Goal: Task Accomplishment & Management: Manage account settings

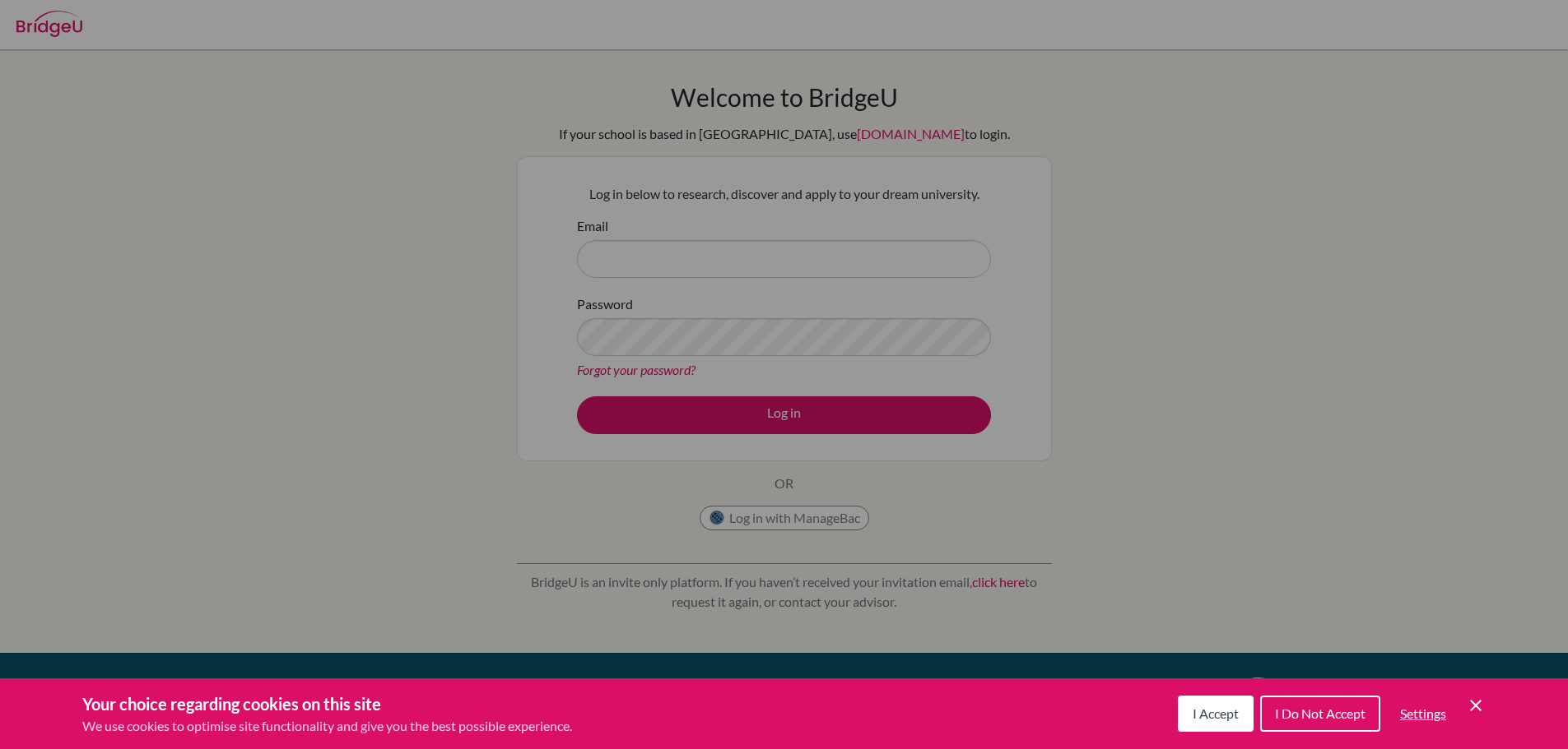
click at [1237, 721] on button "I Accept" at bounding box center [1215, 714] width 75 height 36
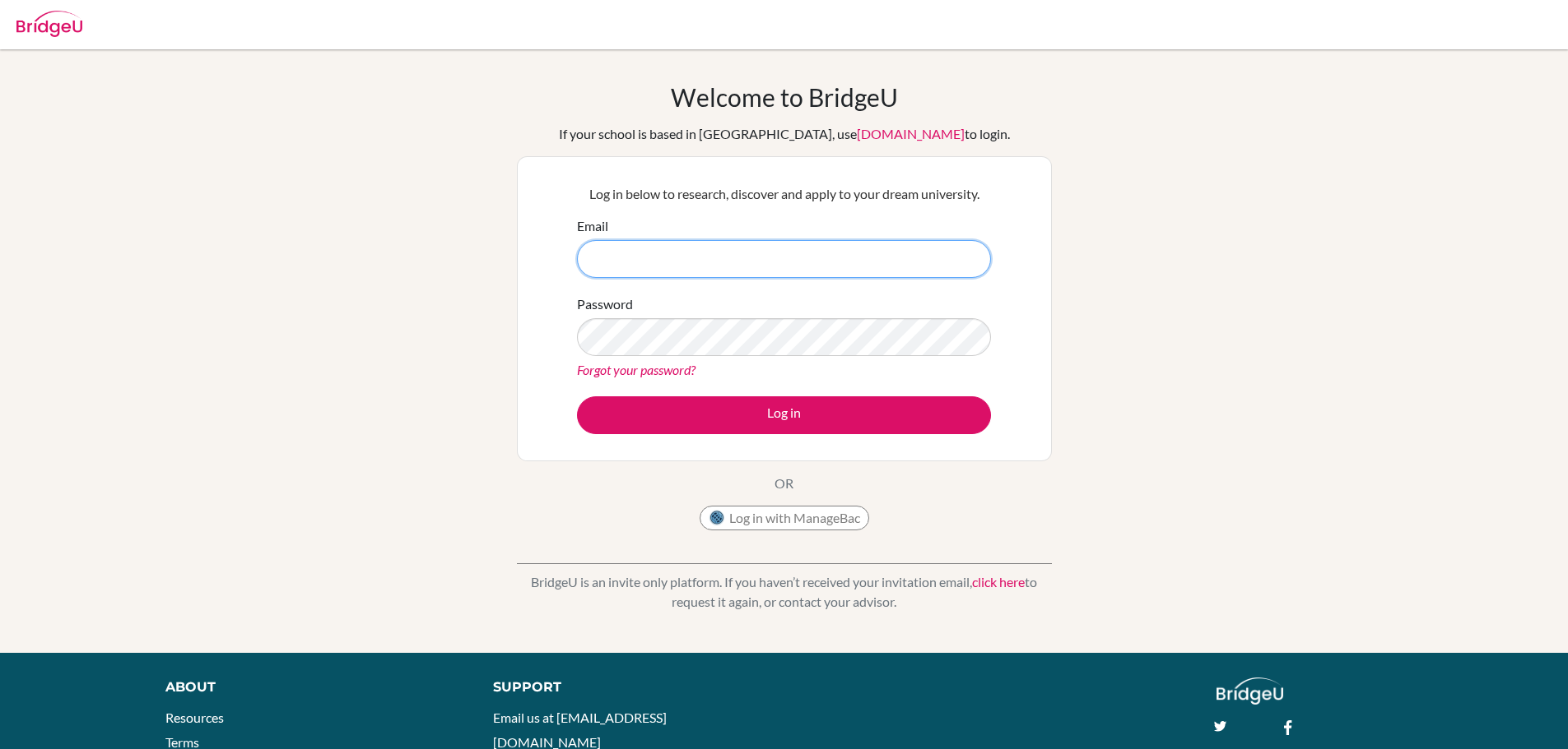
click at [812, 251] on input "Email" at bounding box center [784, 259] width 414 height 38
type input "[EMAIL_ADDRESS][DOMAIN_NAME]"
click at [577, 396] on button "Log in" at bounding box center [784, 415] width 414 height 38
click at [781, 317] on div "Password Forgot your password?" at bounding box center [784, 337] width 414 height 86
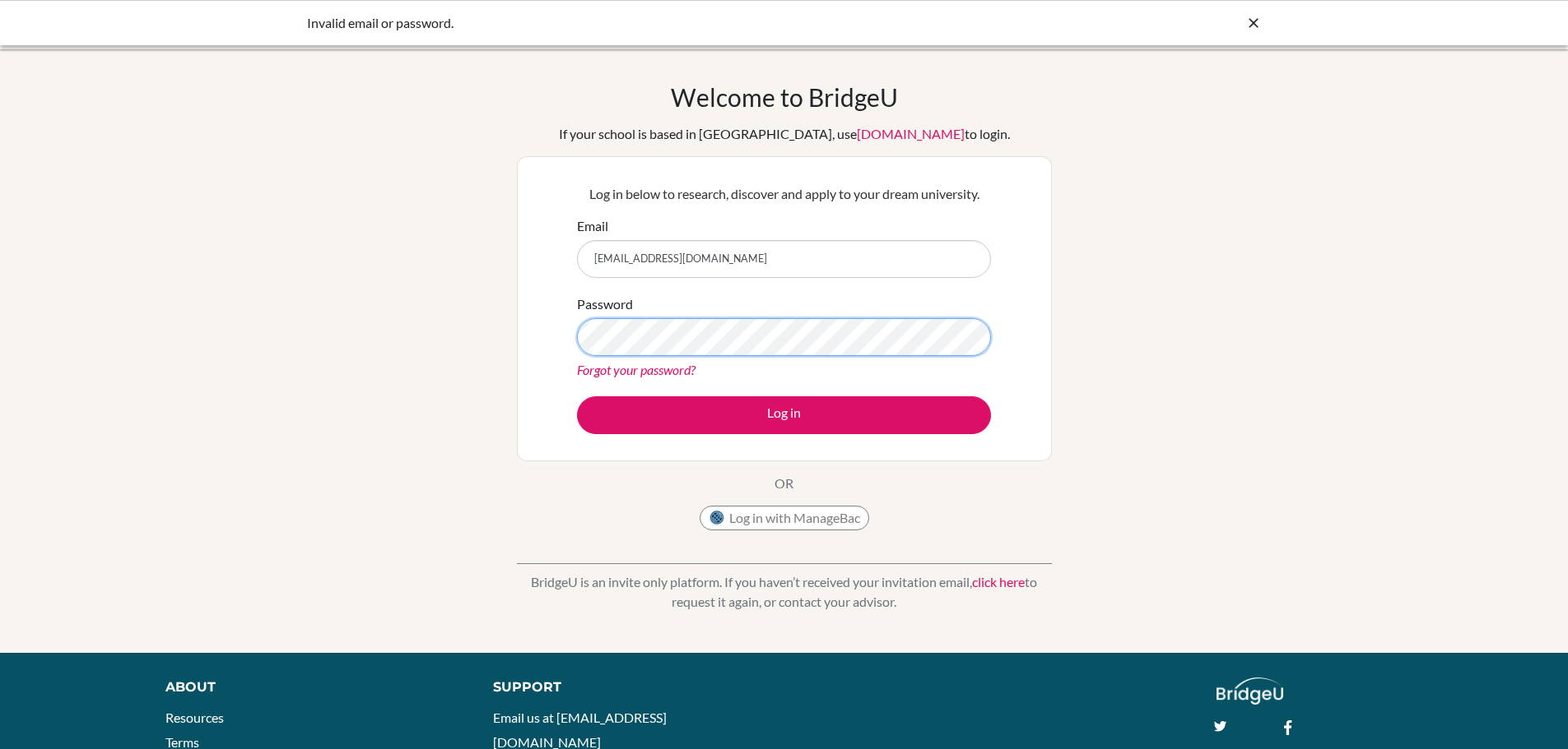
click at [577, 396] on button "Log in" at bounding box center [784, 415] width 414 height 38
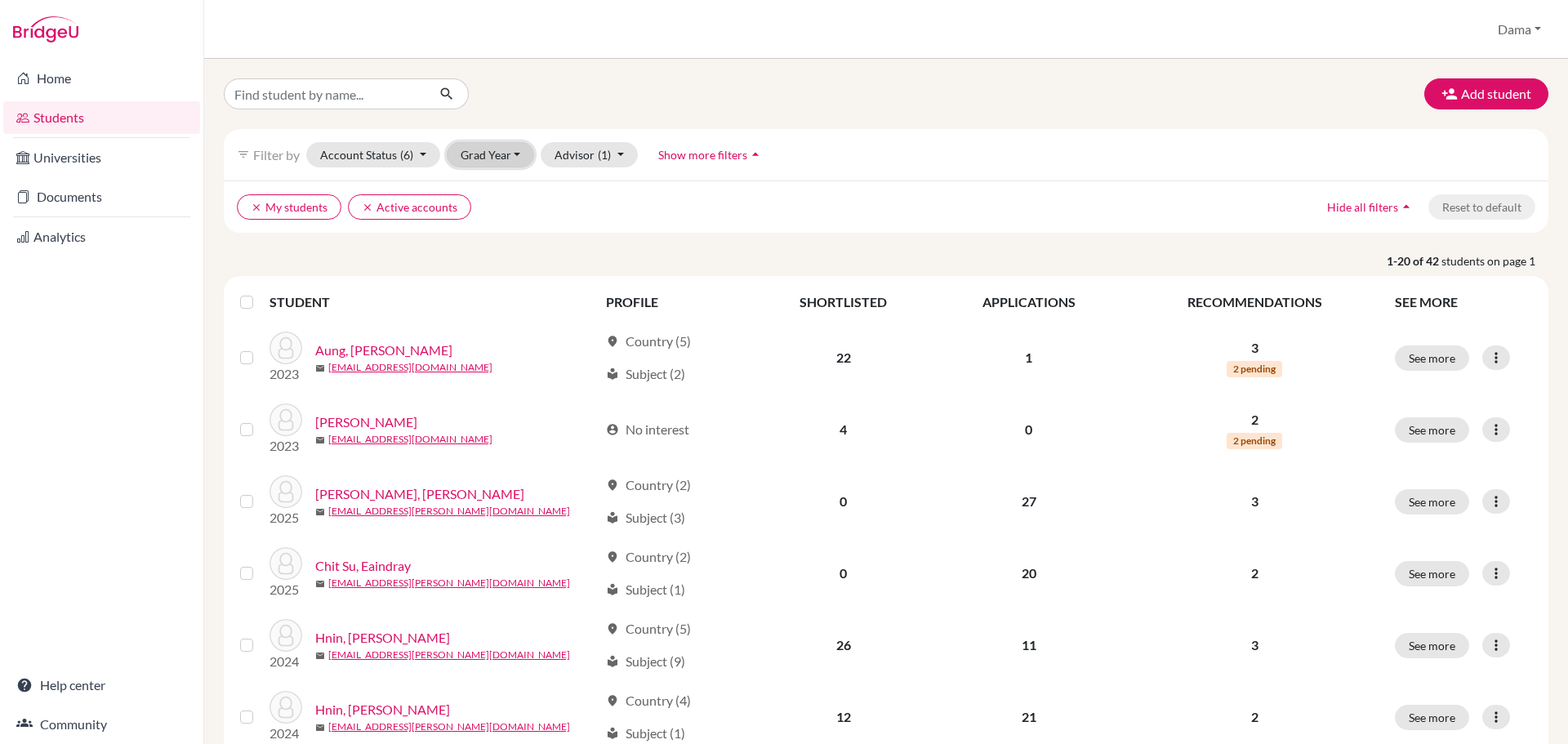
click at [511, 163] on button "Grad Year" at bounding box center [491, 155] width 88 height 26
click at [496, 192] on span "2026" at bounding box center [482, 189] width 30 height 20
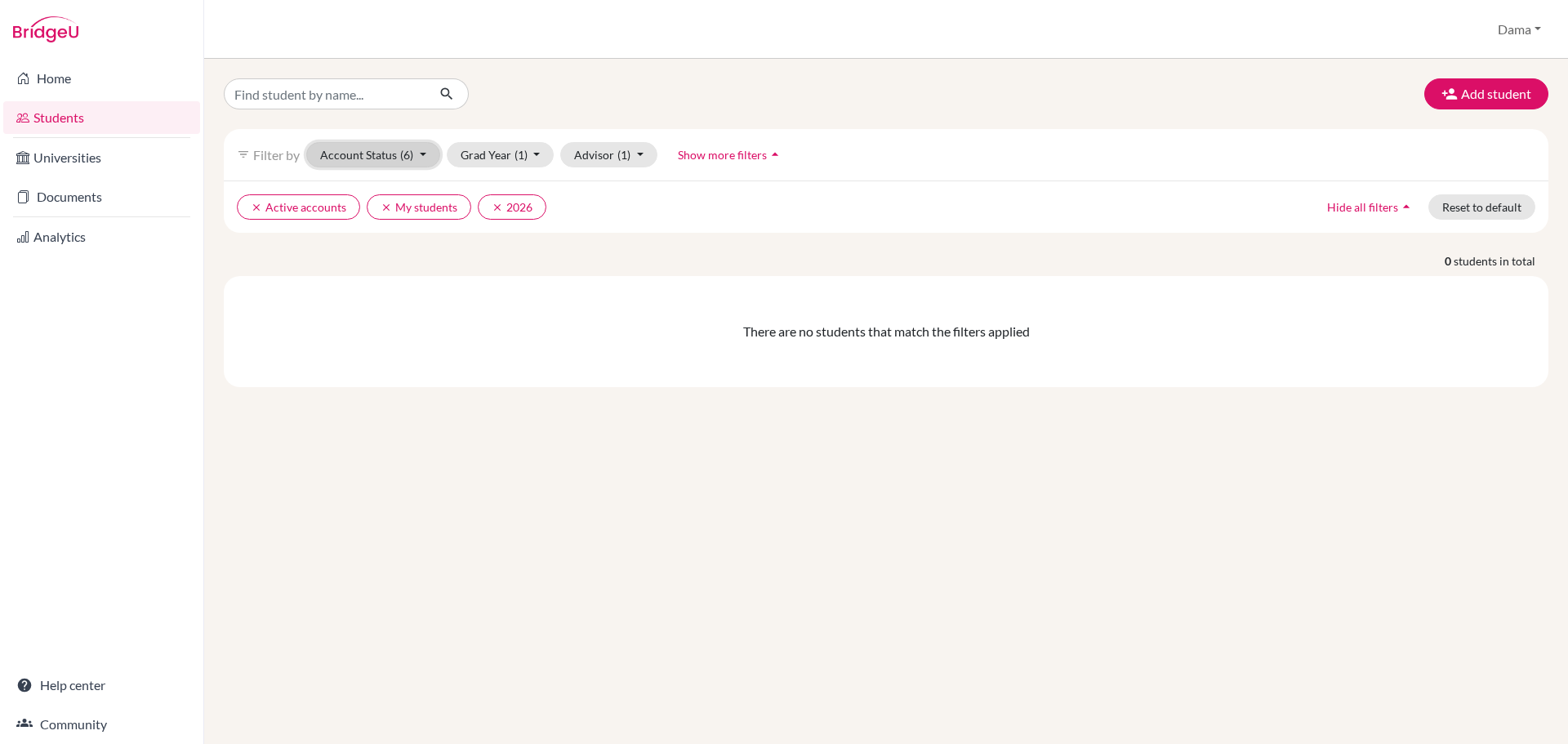
click at [406, 158] on span "(6)" at bounding box center [406, 155] width 13 height 14
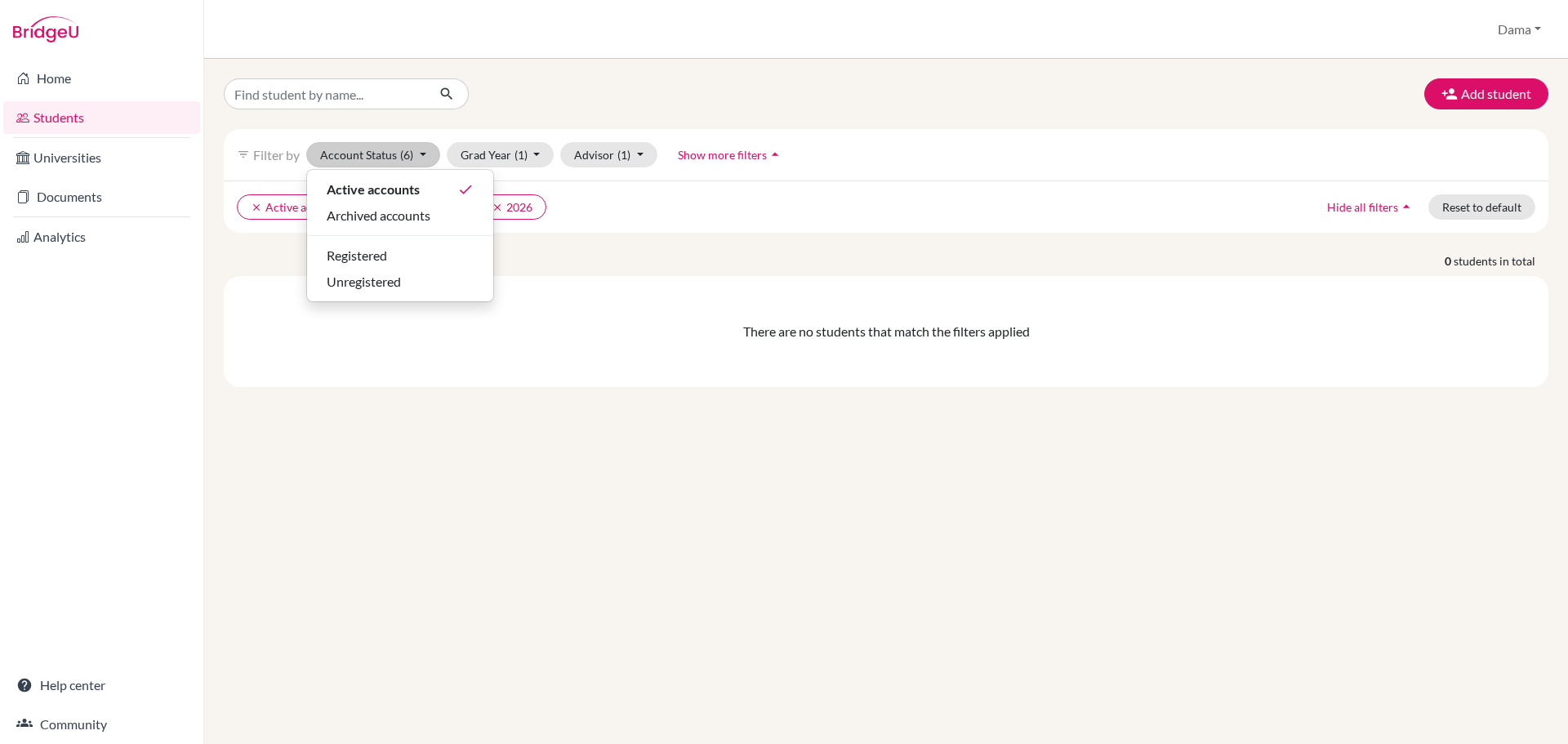
click at [659, 214] on ul "clear Active accounts clear My students clear 2026" at bounding box center [724, 207] width 974 height 26
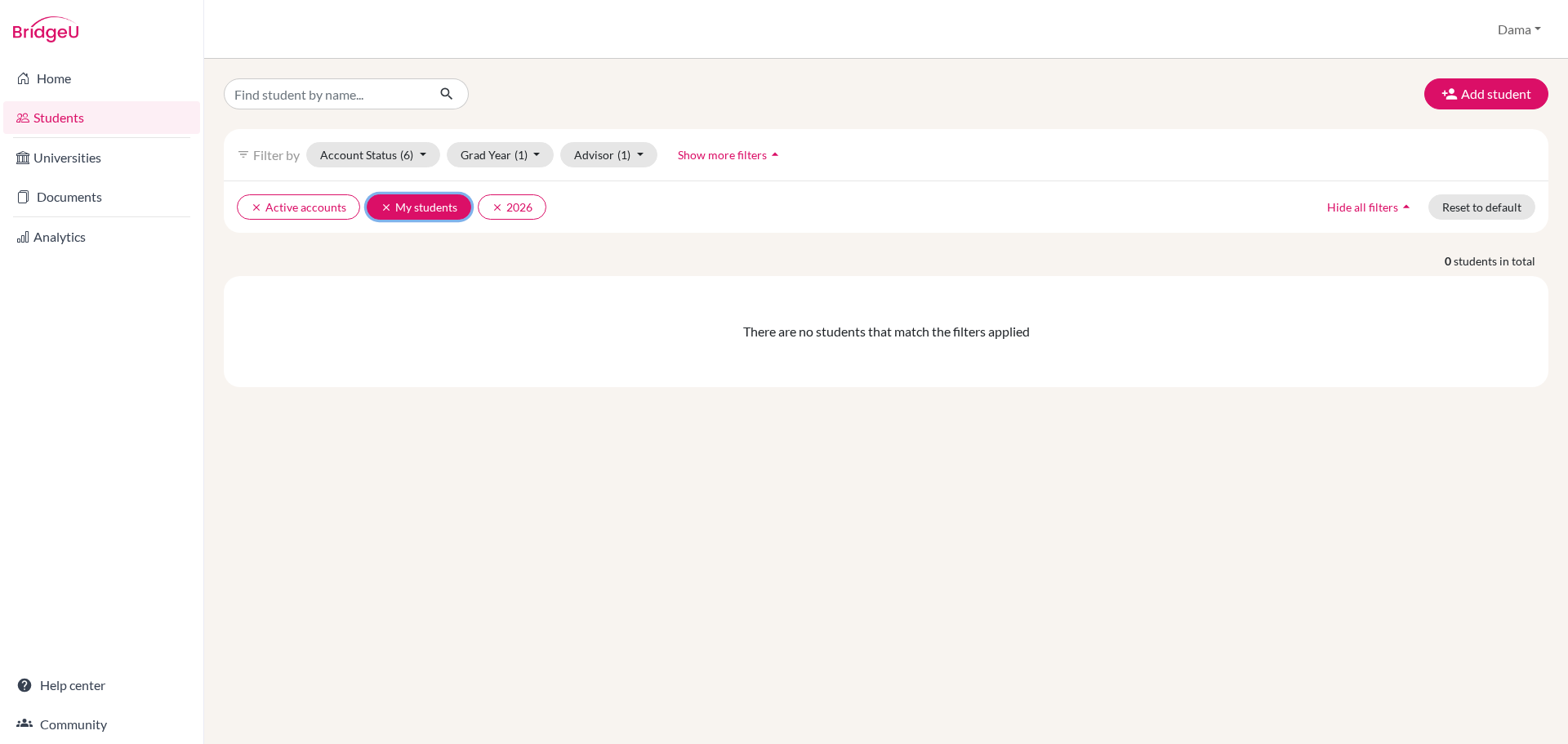
click at [387, 204] on icon "clear" at bounding box center [386, 207] width 11 height 11
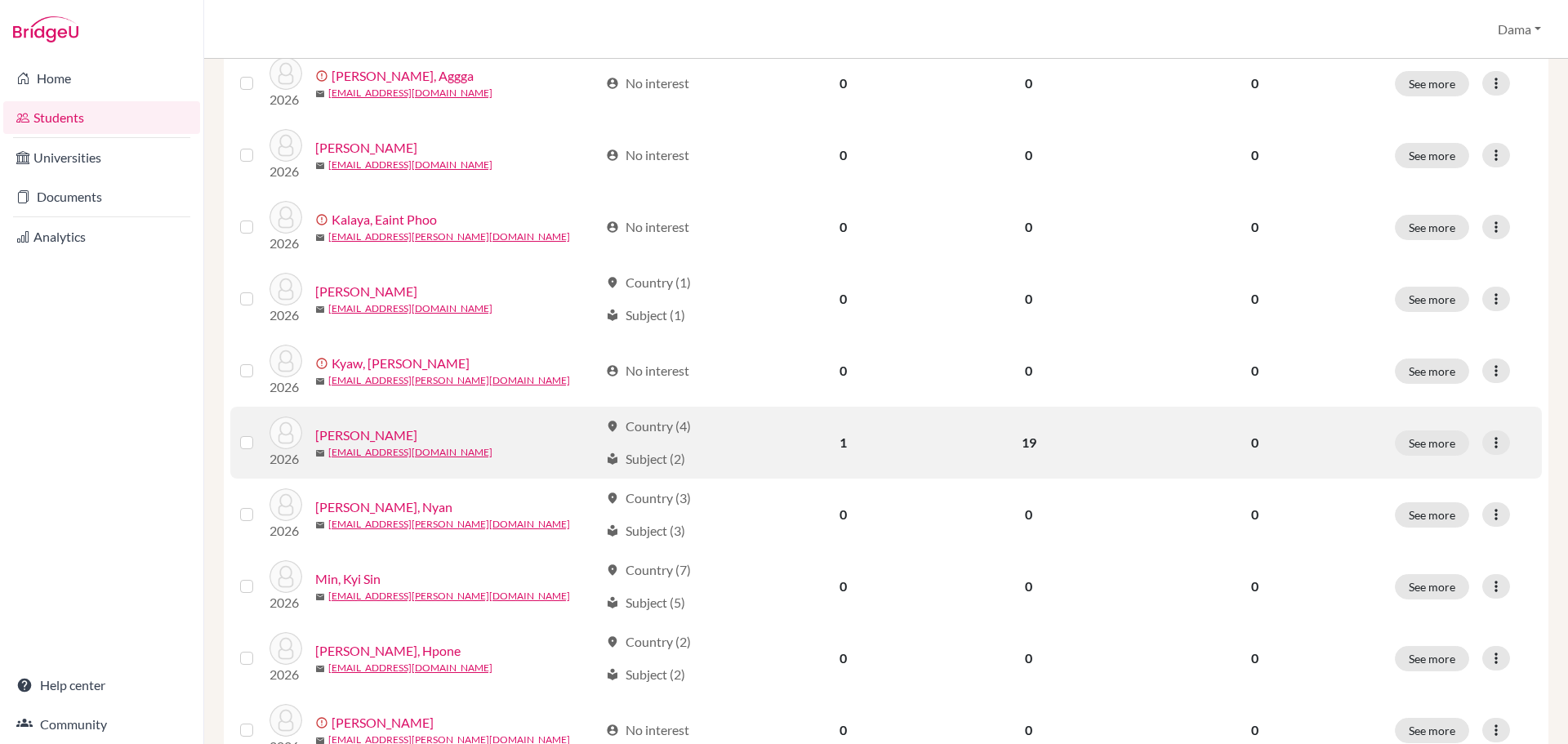
scroll to position [1062, 0]
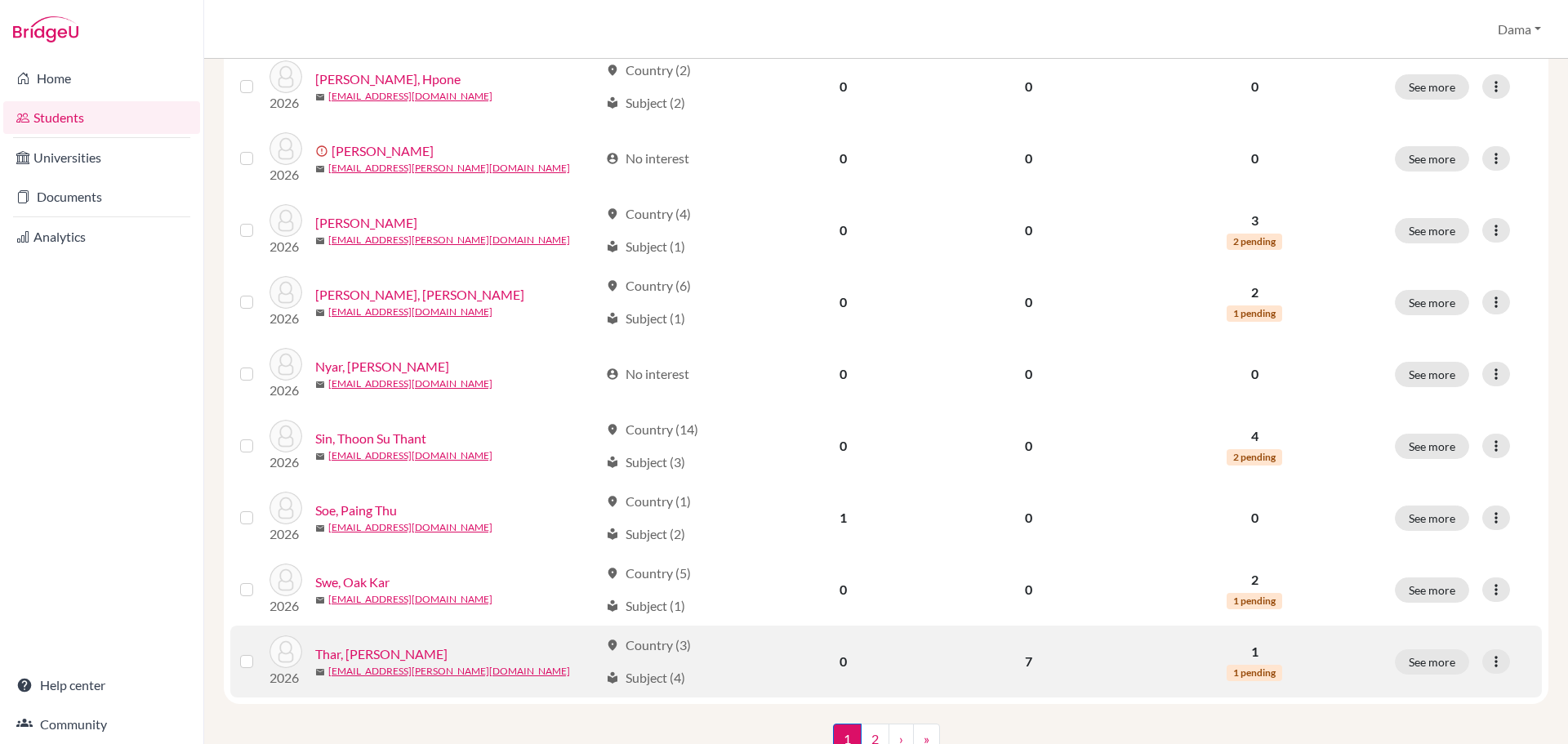
click at [390, 655] on link "Thar, [PERSON_NAME]" at bounding box center [382, 654] width 133 height 20
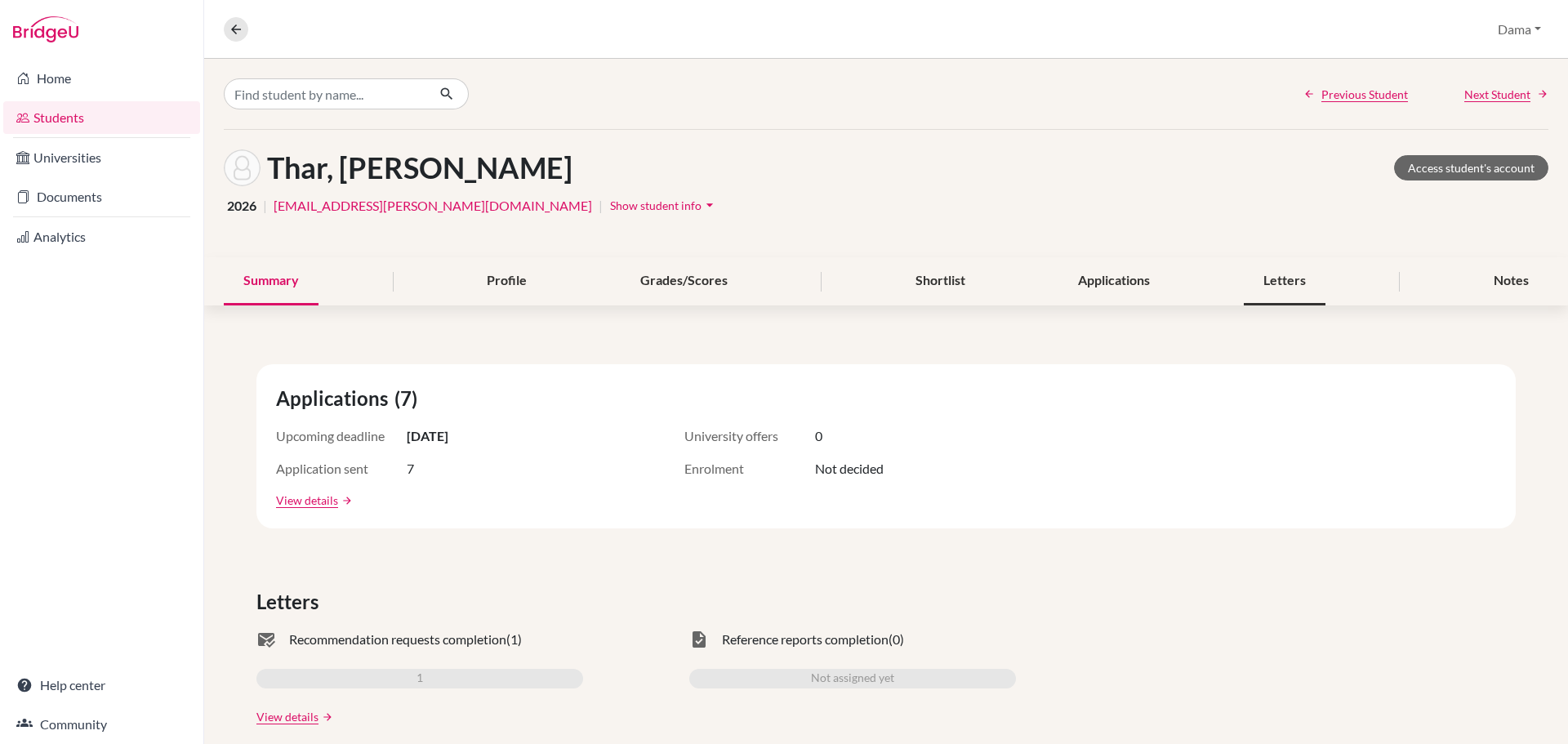
click at [1305, 294] on div "Letters" at bounding box center [1285, 281] width 82 height 48
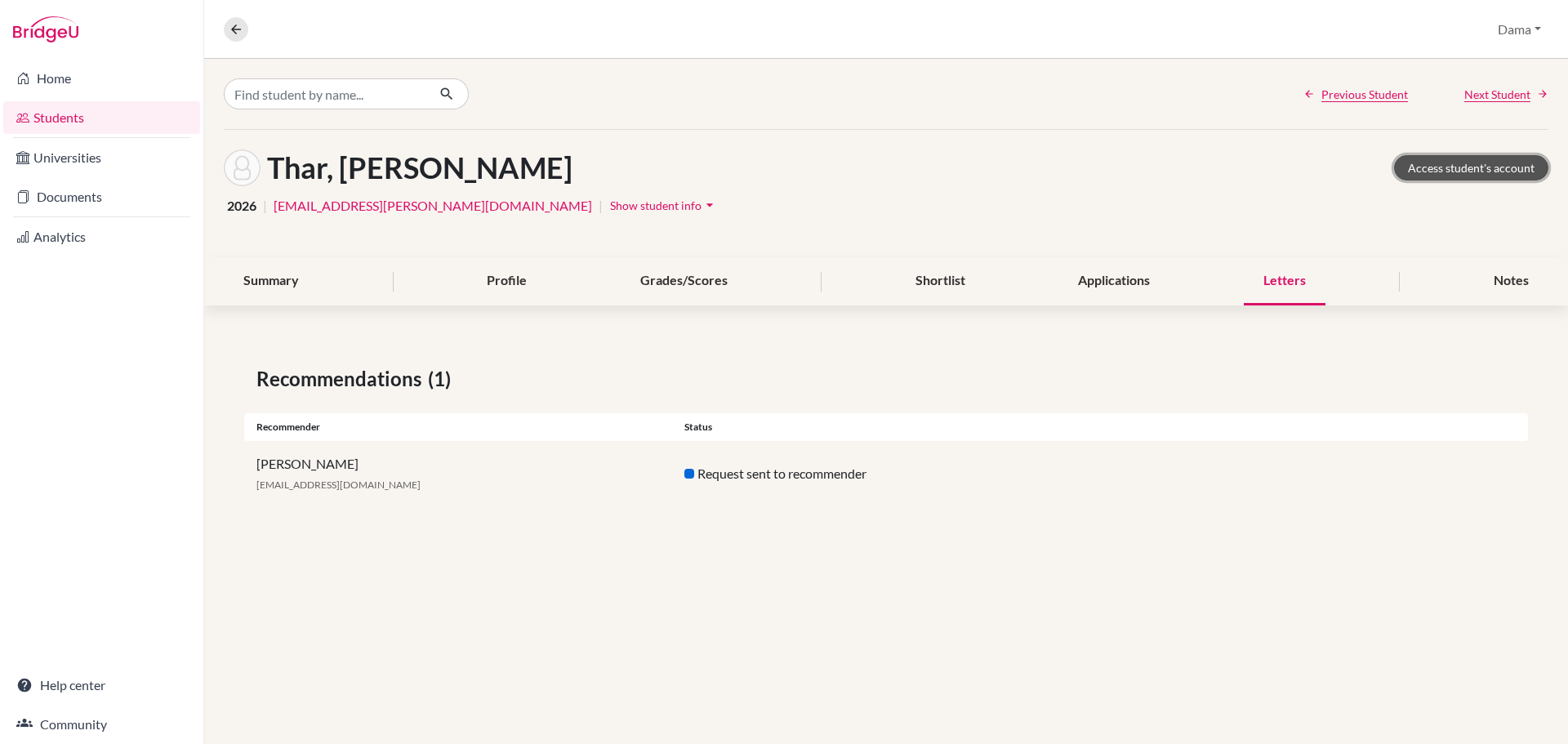
click at [1445, 168] on link "Access student's account" at bounding box center [1471, 168] width 155 height 26
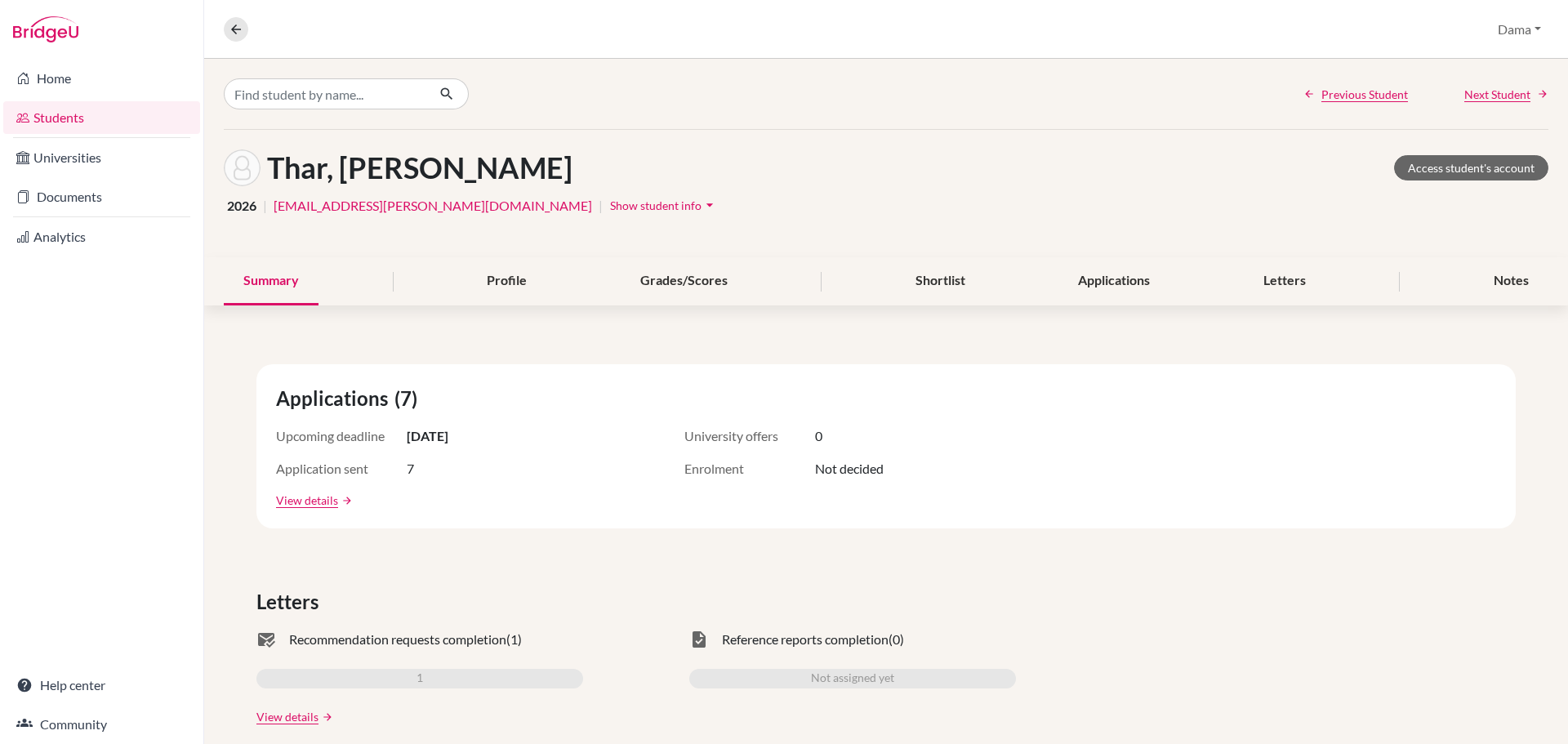
click at [76, 192] on link "Documents" at bounding box center [102, 196] width 197 height 32
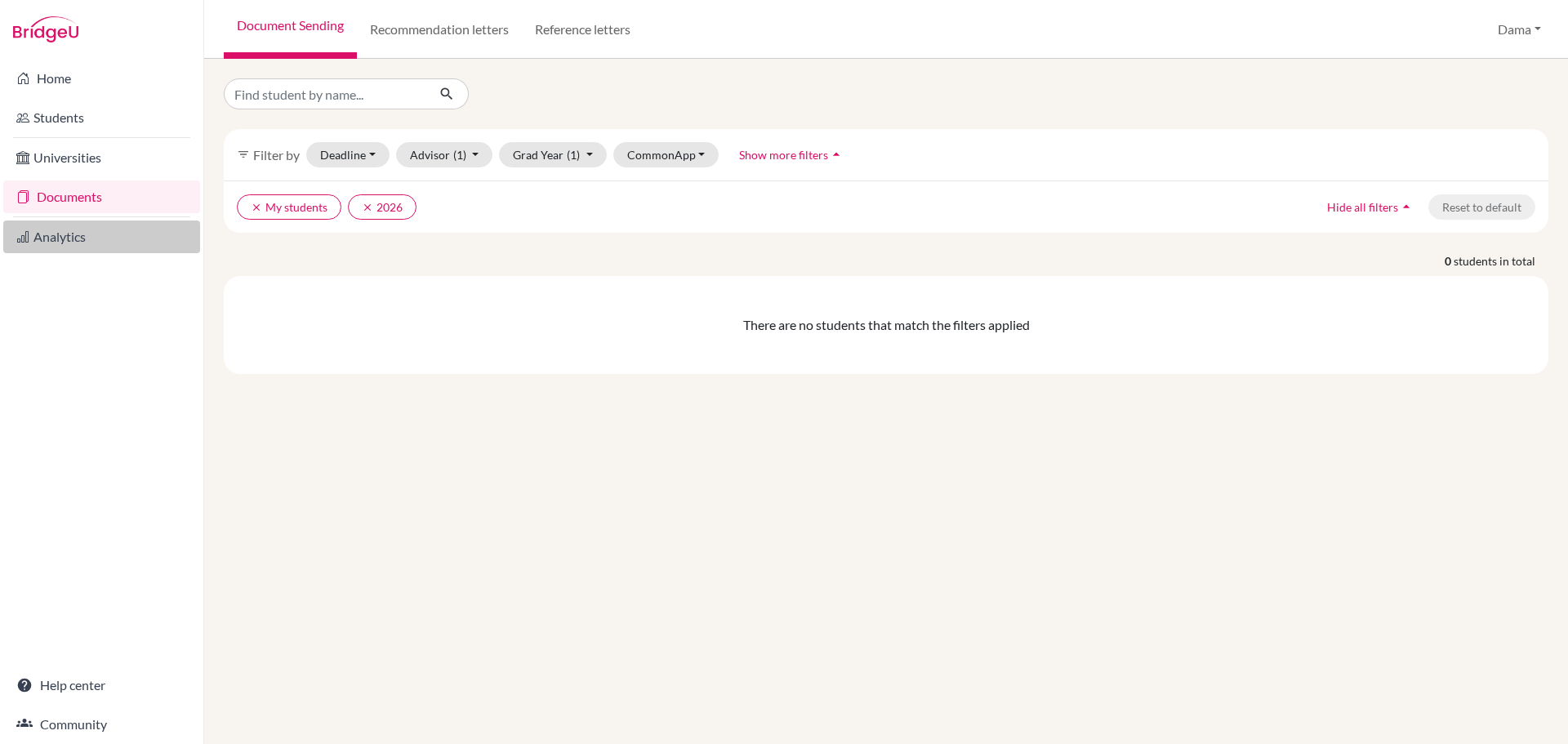
click at [71, 229] on link "Analytics" at bounding box center [102, 236] width 197 height 32
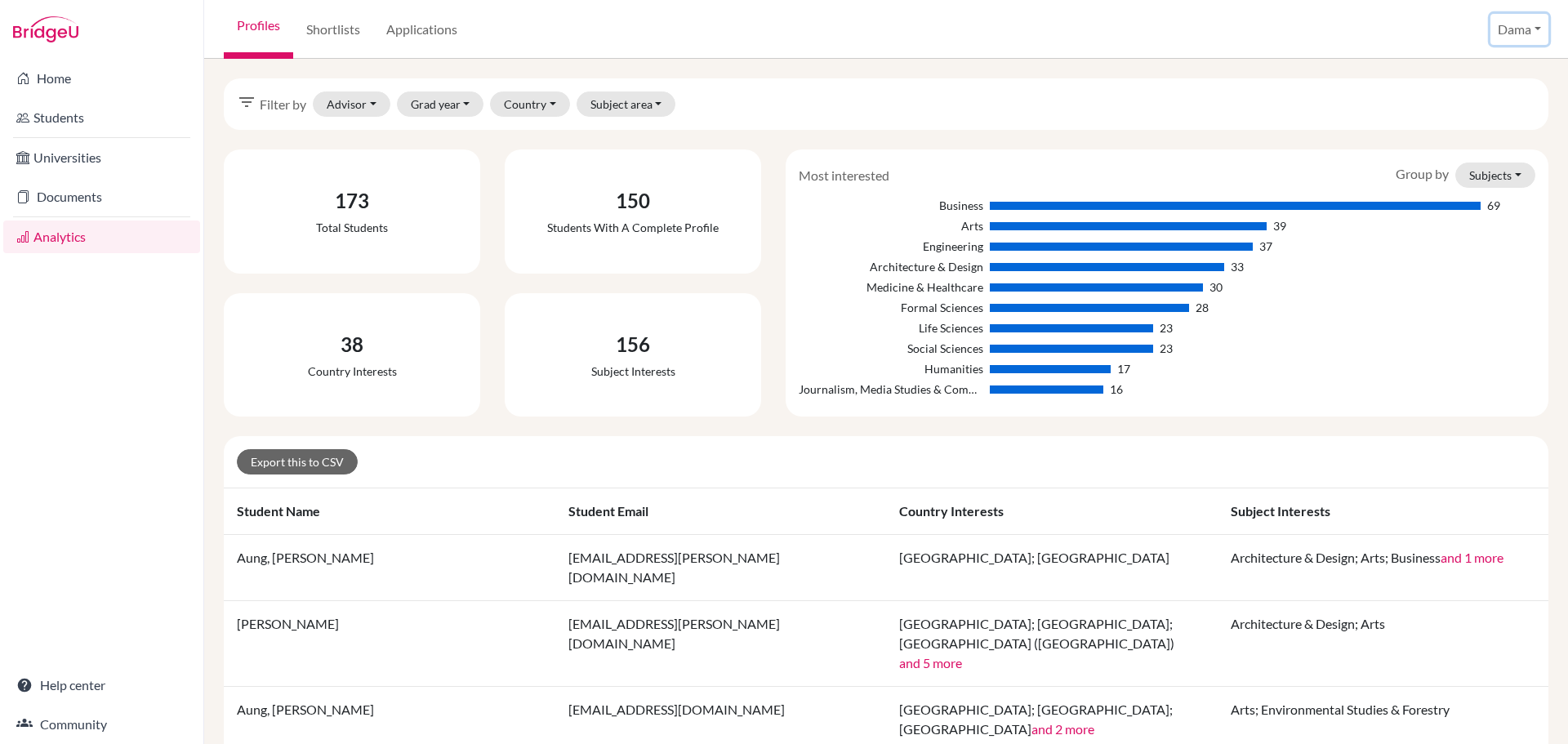
click at [1520, 26] on button "Dama" at bounding box center [1520, 29] width 58 height 31
click at [1480, 93] on link "School Settings" at bounding box center [1486, 93] width 129 height 26
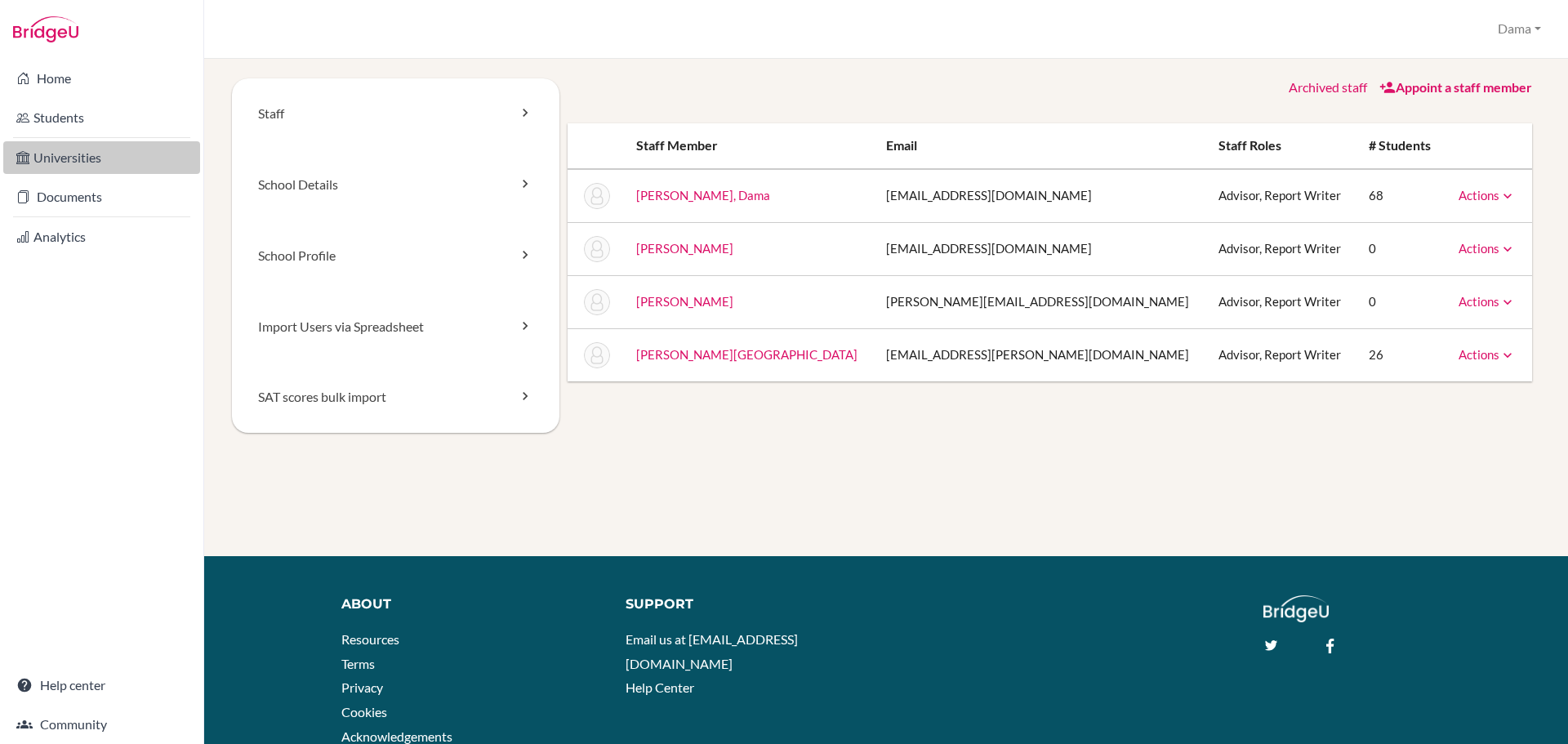
click at [105, 152] on link "Universities" at bounding box center [102, 157] width 197 height 32
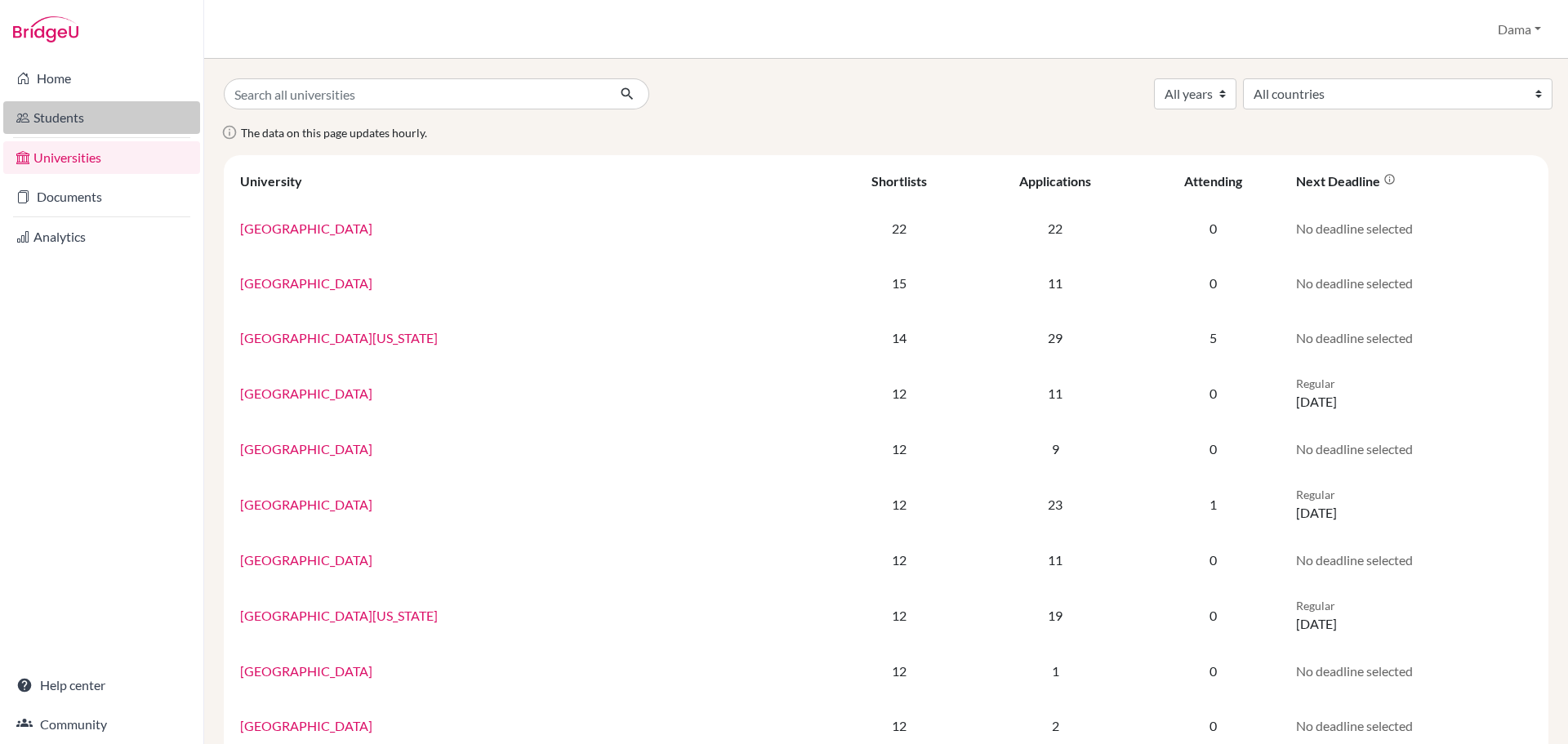
click at [97, 118] on link "Students" at bounding box center [102, 117] width 197 height 32
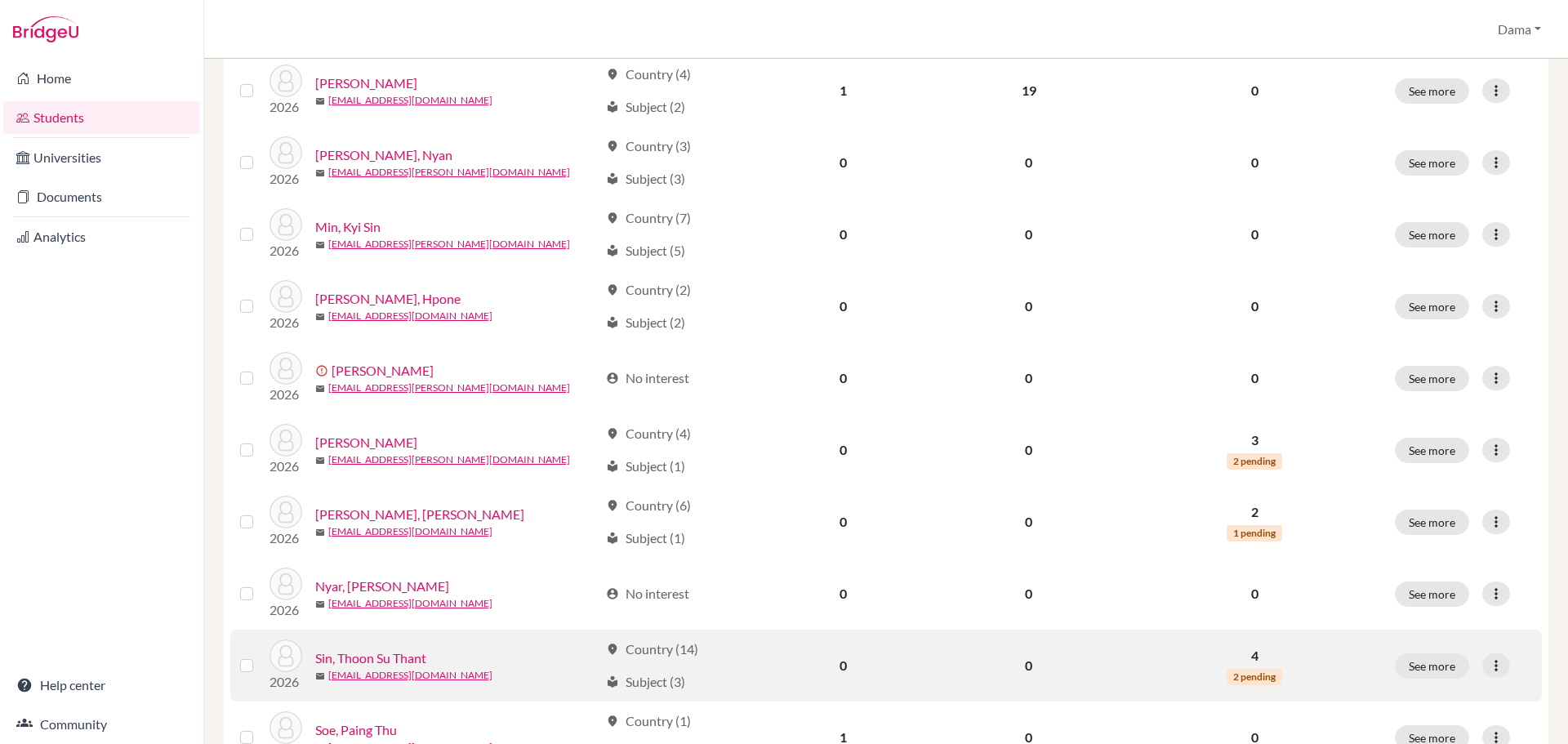
scroll to position [844, 0]
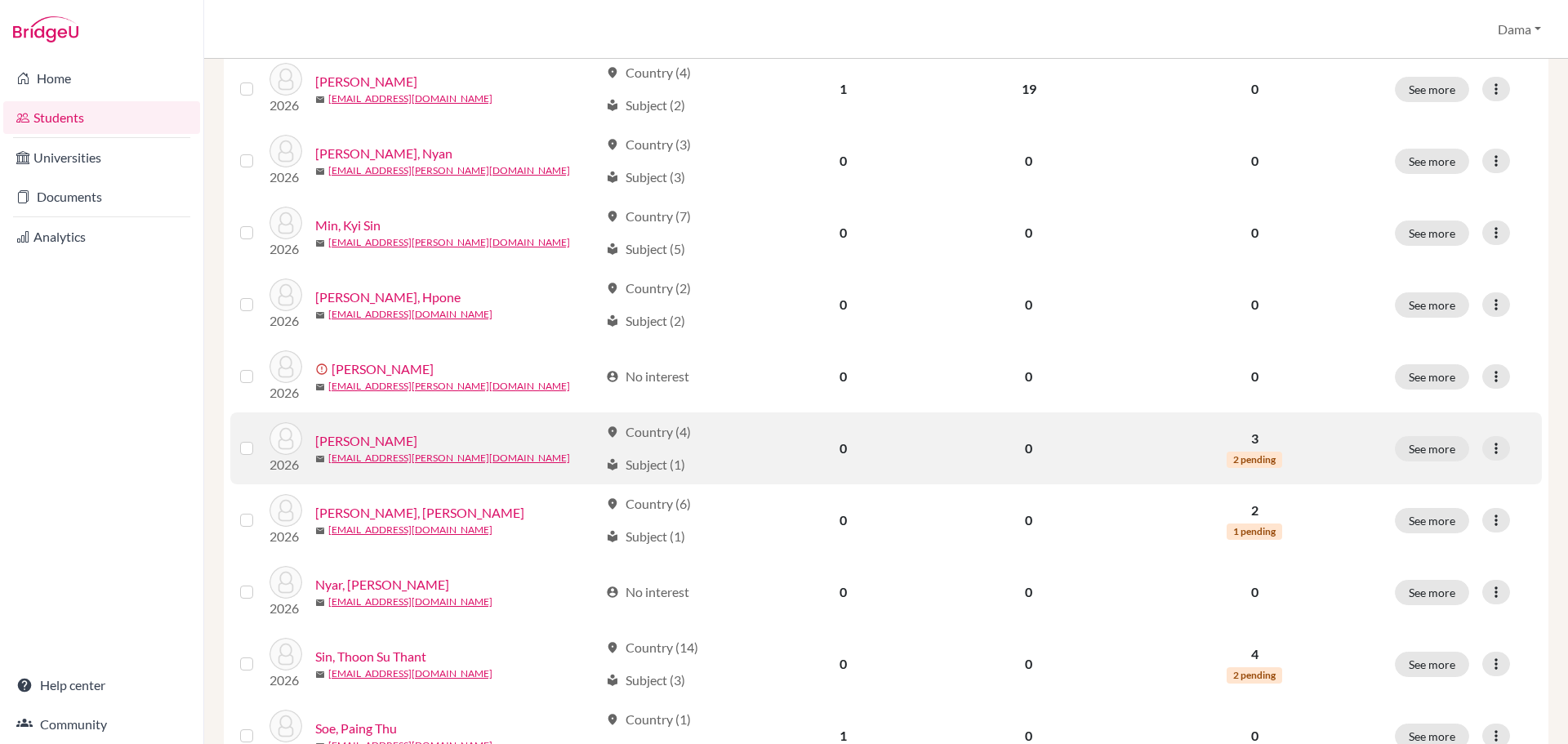
click at [838, 467] on td "0" at bounding box center [843, 448] width 180 height 72
click at [367, 439] on link "[PERSON_NAME]" at bounding box center [366, 440] width 102 height 20
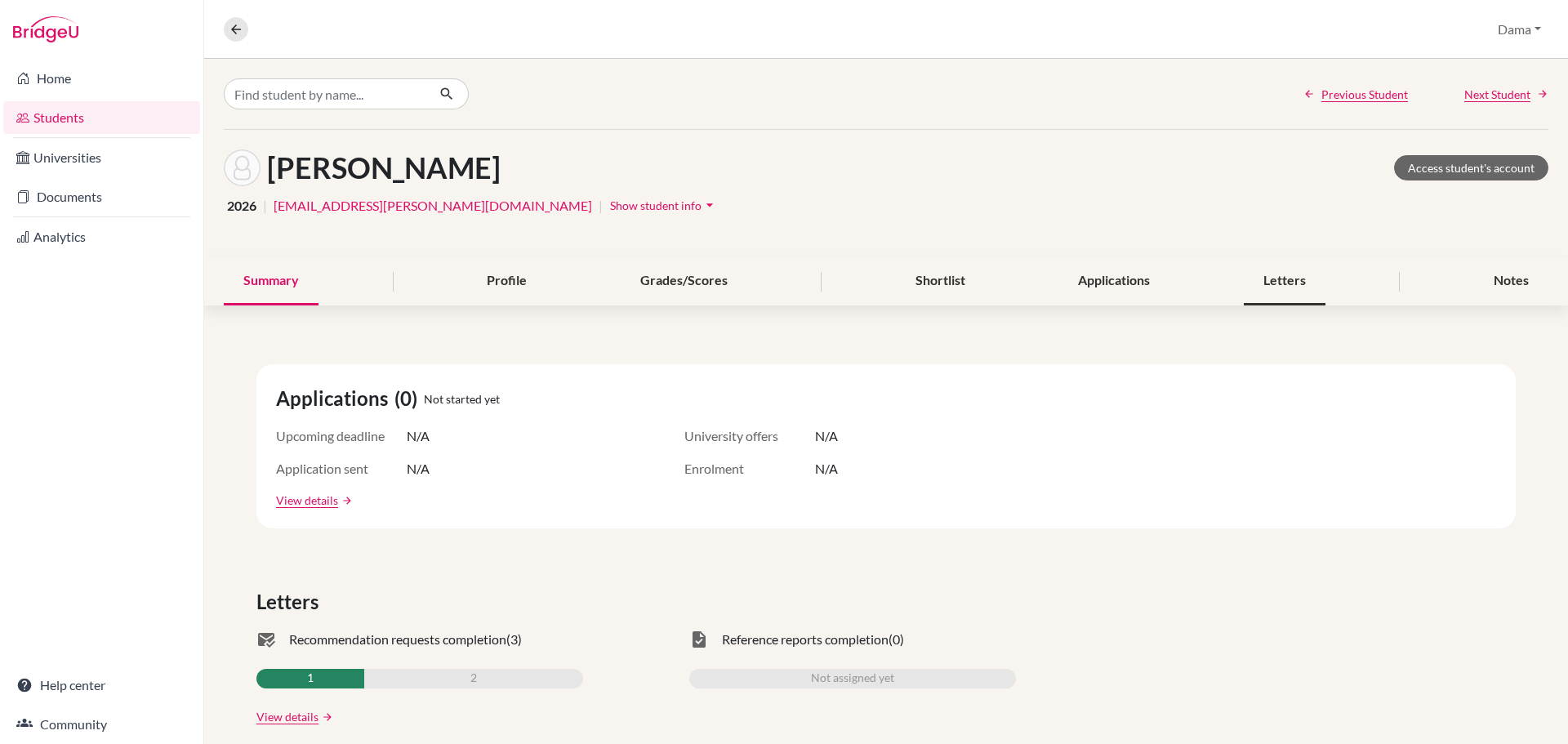
click at [1250, 287] on div "Letters" at bounding box center [1285, 281] width 82 height 48
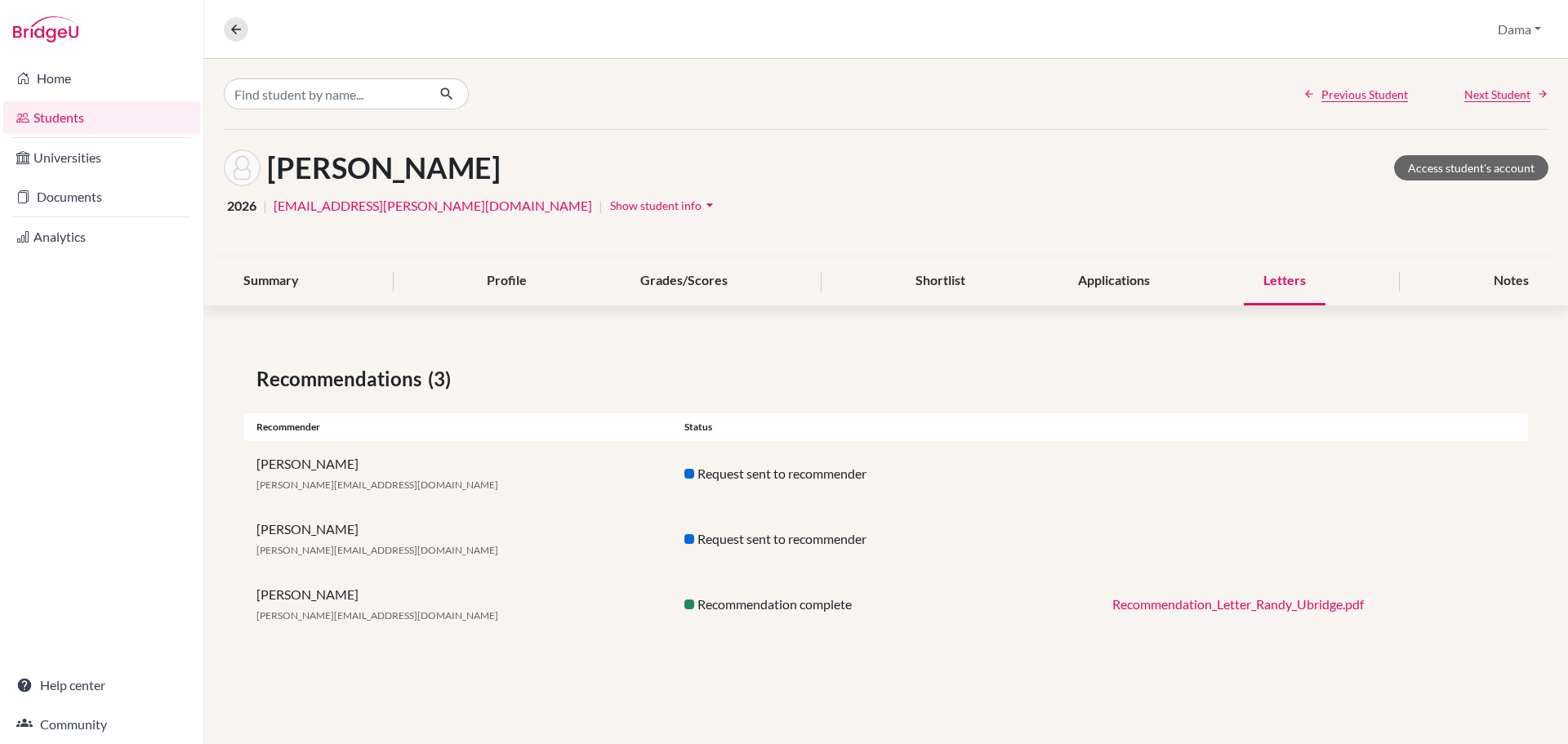
click at [1259, 609] on link "Recommendation_Letter_Randy_Ubridge.pdf" at bounding box center [1238, 604] width 252 height 15
